Goal: Task Accomplishment & Management: Manage account settings

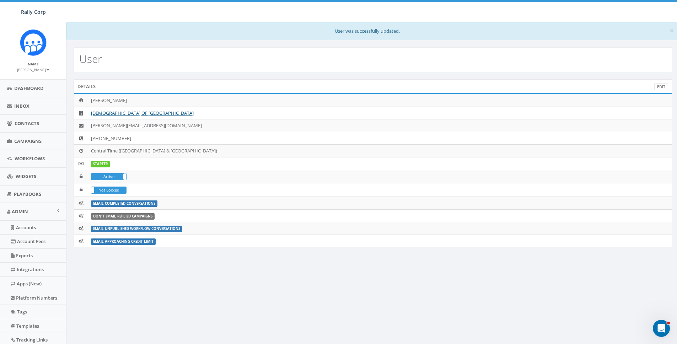
click at [220, 325] on div "× User was successfully updated. User Details Edit James Martin CHABAD OF POLAN…" at bounding box center [372, 224] width 613 height 405
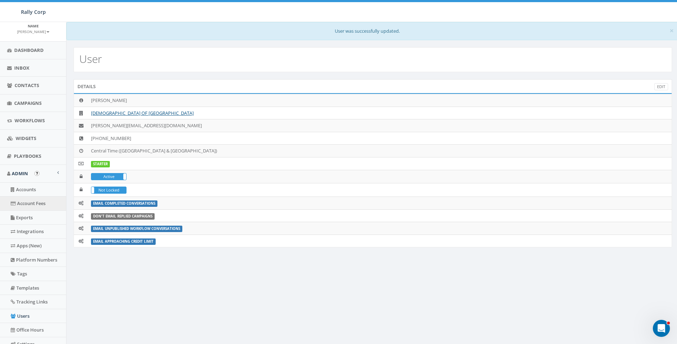
scroll to position [83, 0]
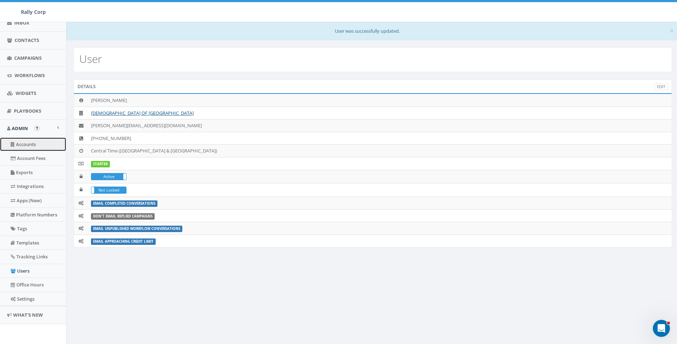
click at [31, 141] on link "Accounts" at bounding box center [33, 145] width 66 height 14
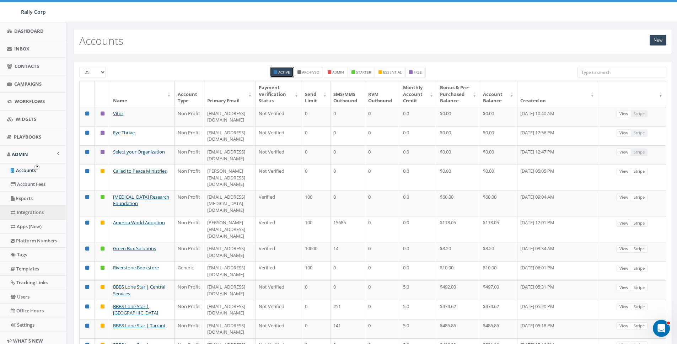
scroll to position [58, 0]
click at [24, 299] on link "Users" at bounding box center [33, 296] width 66 height 14
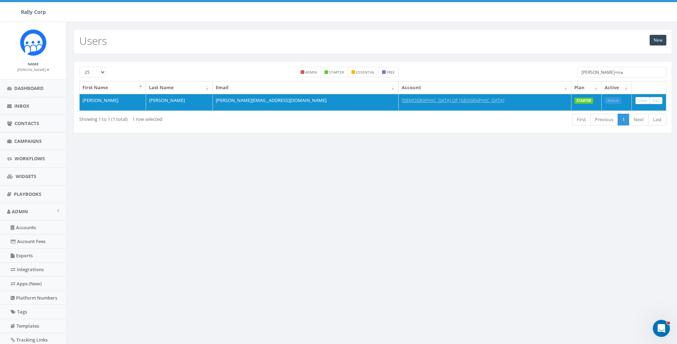
click at [607, 73] on input "james+tra" at bounding box center [622, 72] width 89 height 11
paste input "[EMAIL_ADDRESS][DOMAIN_NAME]"
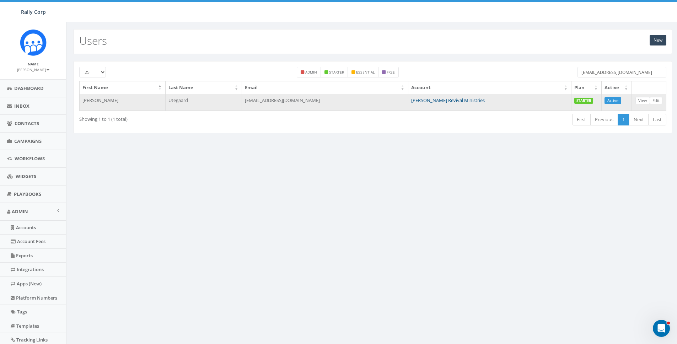
type input "[EMAIL_ADDRESS][DOMAIN_NAME]"
click at [457, 99] on link "Erik Meares Revival Ministries" at bounding box center [448, 100] width 74 height 6
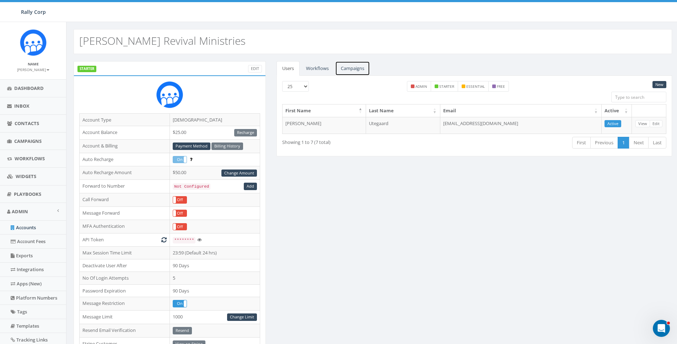
click at [362, 71] on link "Campaigns" at bounding box center [352, 68] width 35 height 15
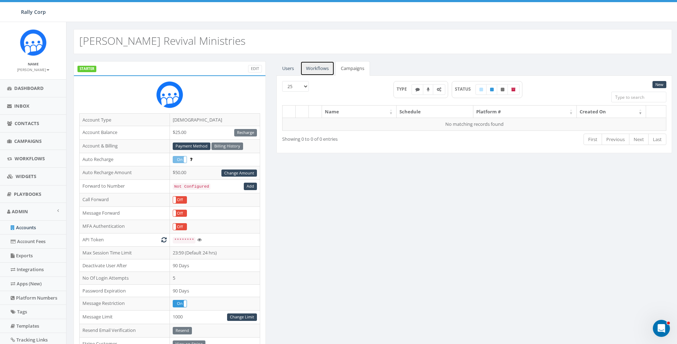
drag, startPoint x: 330, startPoint y: 70, endPoint x: 286, endPoint y: 69, distance: 43.8
click at [329, 70] on link "Workflows" at bounding box center [317, 68] width 34 height 15
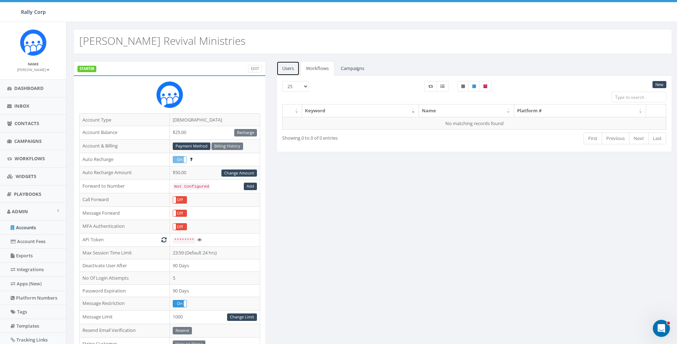
click at [286, 69] on link "Users" at bounding box center [288, 68] width 23 height 15
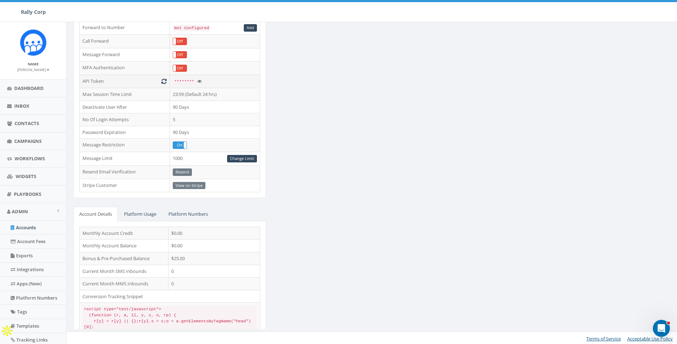
scroll to position [160, 0]
click at [190, 183] on td "View on Stripe" at bounding box center [215, 184] width 90 height 14
click at [321, 195] on div "STARTER Edit Account Type Church Account Balance $25.00 Recharge Account & Bill…" at bounding box center [373, 119] width 610 height 436
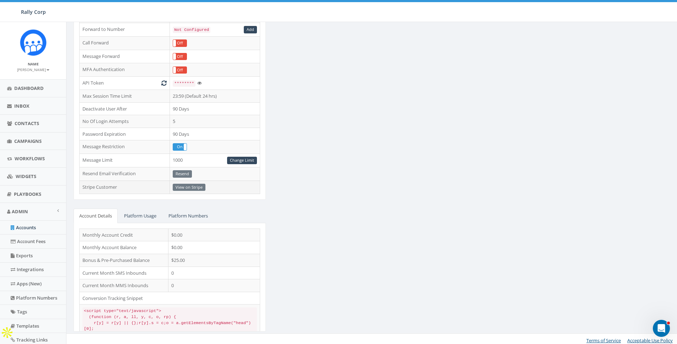
click at [196, 186] on td "View on Stripe" at bounding box center [215, 188] width 90 height 14
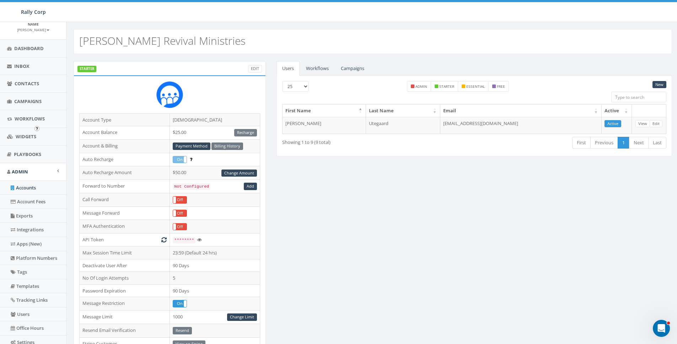
scroll to position [83, 0]
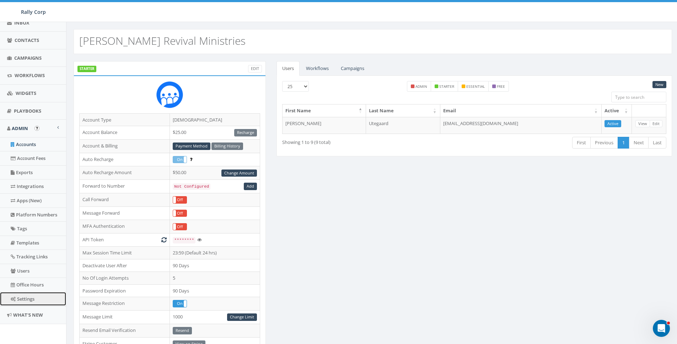
click at [27, 299] on link "Settings" at bounding box center [33, 299] width 66 height 14
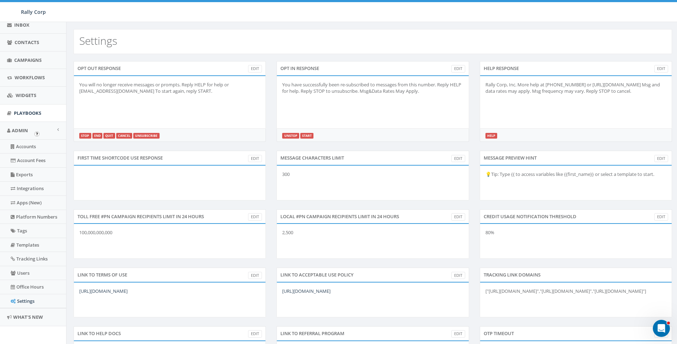
scroll to position [83, 0]
click at [23, 275] on link "Users" at bounding box center [33, 271] width 66 height 14
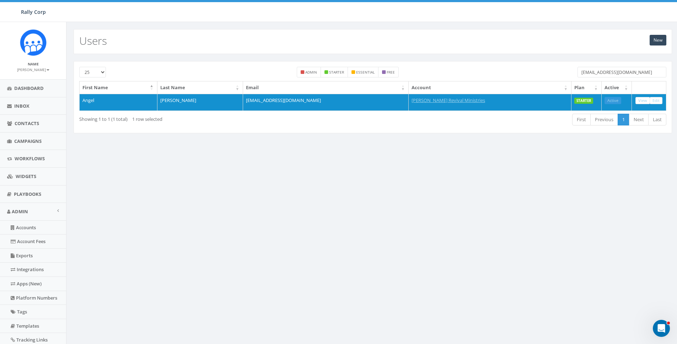
click at [629, 70] on input "[EMAIL_ADDRESS][DOMAIN_NAME]" at bounding box center [622, 72] width 89 height 11
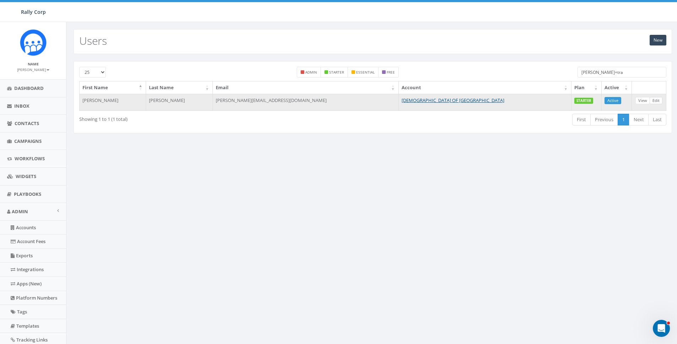
type input "[PERSON_NAME]+tra"
click at [655, 99] on link "Edit" at bounding box center [656, 100] width 13 height 7
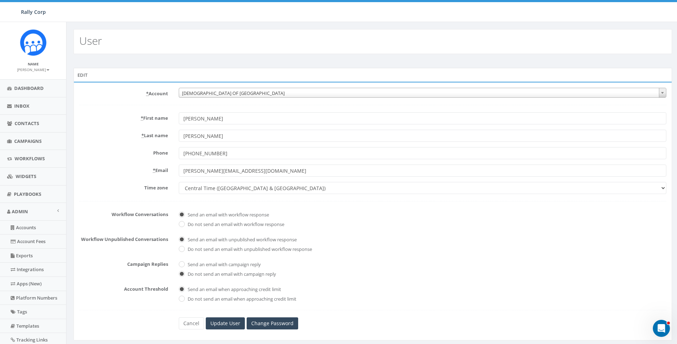
drag, startPoint x: 139, startPoint y: 99, endPoint x: 185, endPoint y: 96, distance: 46.3
click at [147, 98] on form "* Account 10,000 Degrees 10 CAN, Inc. 180 Skate 1. James Martin 2Life Communiti…" at bounding box center [372, 209] width 587 height 242
click at [194, 96] on span "[DEMOGRAPHIC_DATA] OF [GEOGRAPHIC_DATA]" at bounding box center [422, 93] width 487 height 10
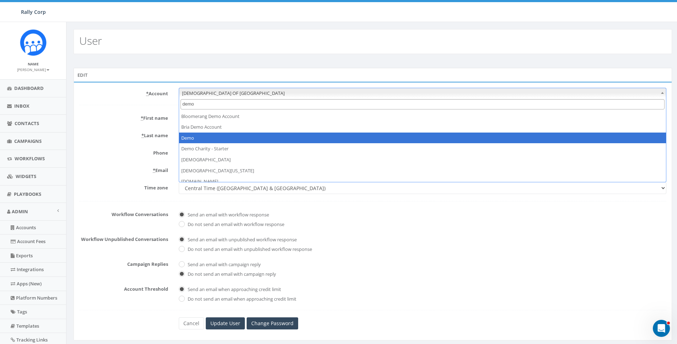
type input "demo"
select select "64"
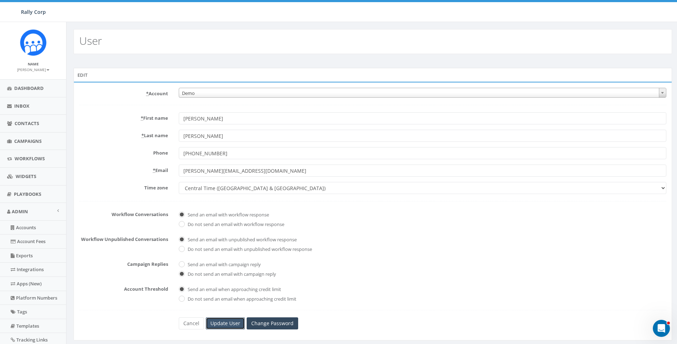
click at [218, 321] on input "Update User" at bounding box center [225, 324] width 39 height 12
click at [25, 83] on link "Dashboard" at bounding box center [33, 88] width 66 height 17
